Goal: Task Accomplishment & Management: Manage account settings

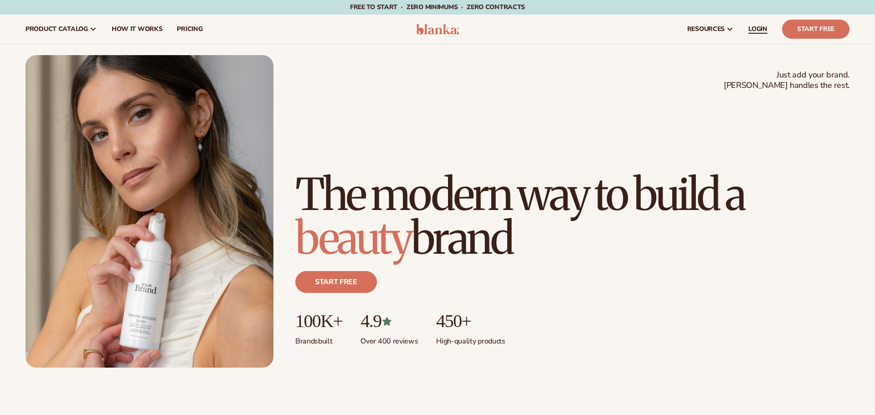
click at [757, 26] on span "LOGIN" at bounding box center [757, 29] width 19 height 7
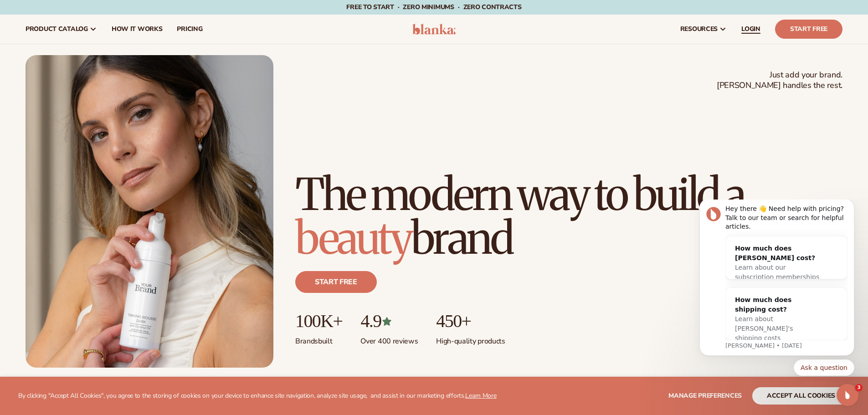
click at [750, 29] on span "LOGIN" at bounding box center [751, 29] width 19 height 7
